Goal: Task Accomplishment & Management: Manage account settings

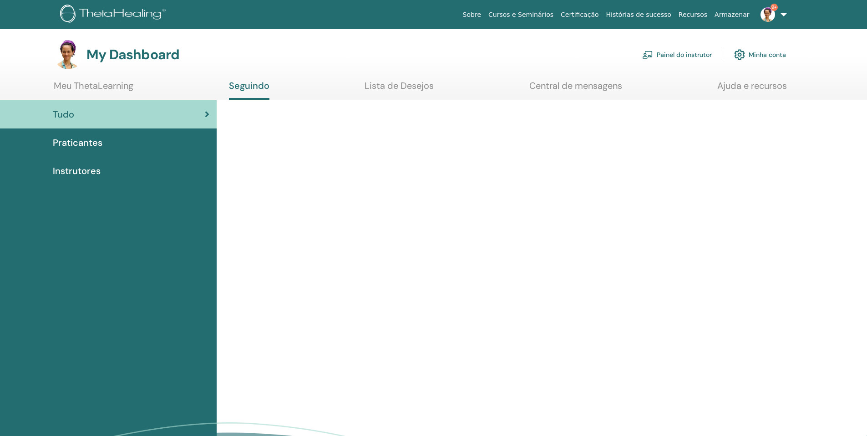
click at [687, 58] on link "Painel do instrutor" at bounding box center [677, 55] width 70 height 20
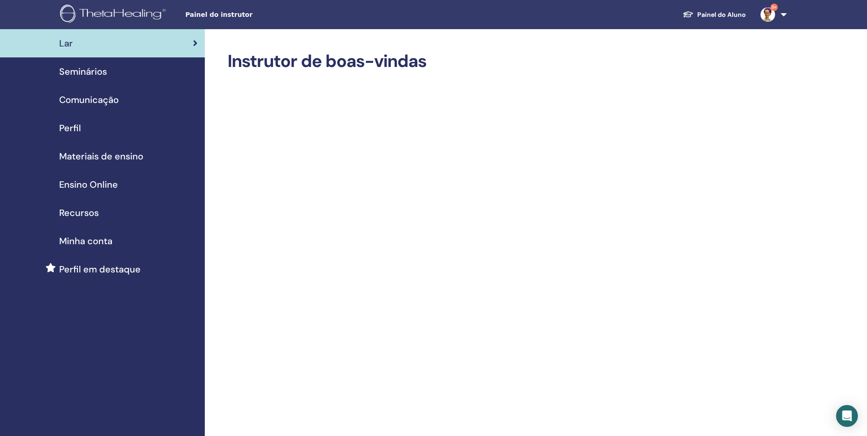
click at [95, 71] on span "Seminários" at bounding box center [83, 72] width 48 height 14
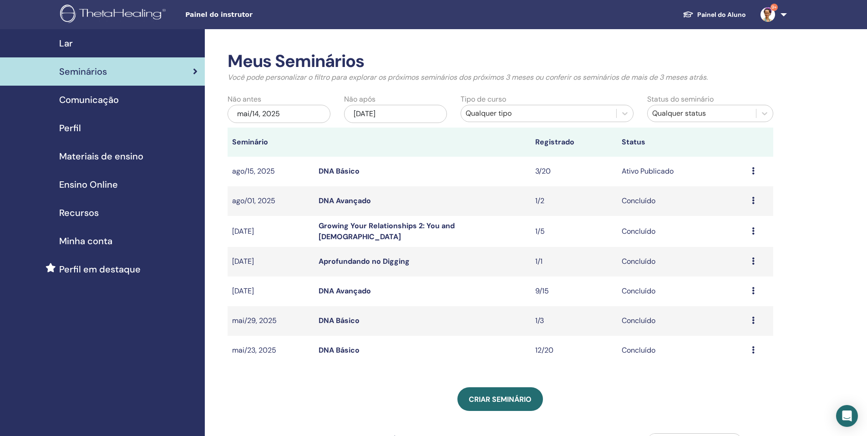
click at [330, 168] on link "DNA Básico" at bounding box center [339, 171] width 41 height 10
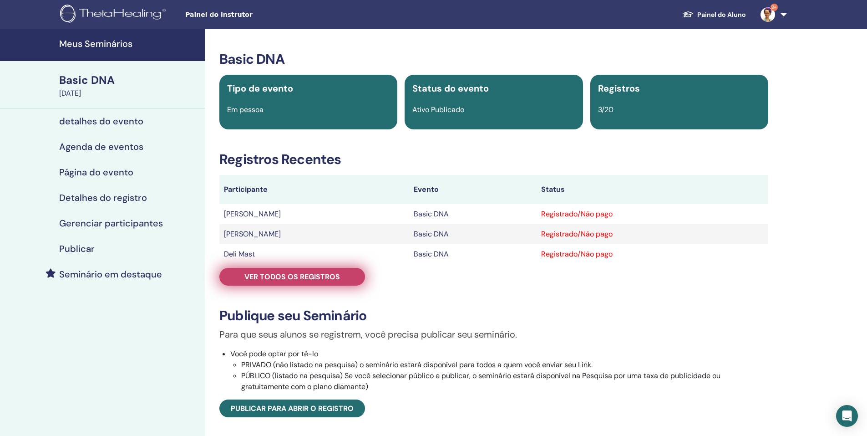
click at [334, 276] on span "Ver todos os registros" at bounding box center [292, 277] width 96 height 10
